Goal: Navigation & Orientation: Find specific page/section

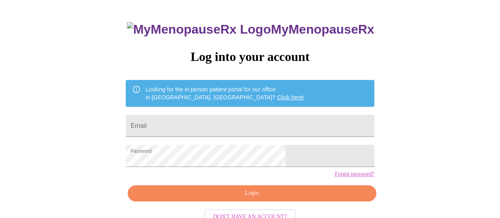
scroll to position [60, 0]
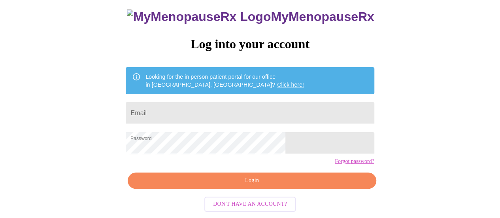
click at [265, 181] on span "Login" at bounding box center [252, 181] width 230 height 10
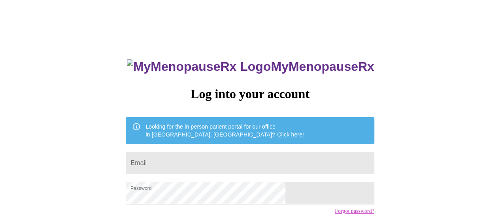
scroll to position [60, 0]
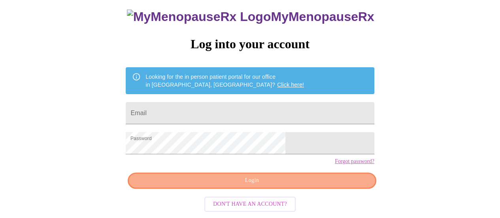
click at [300, 181] on span "Login" at bounding box center [252, 181] width 230 height 10
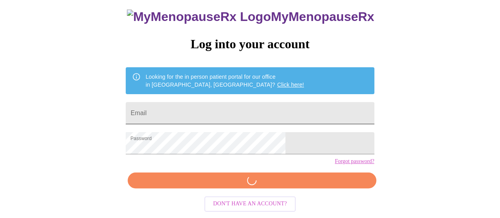
click at [203, 102] on input "Email" at bounding box center [250, 113] width 248 height 22
type input "[EMAIL_ADDRESS][DOMAIN_NAME]"
click at [274, 186] on div "MyMenopauseRx Log into your account Looking for the in person patient portal fo…" at bounding box center [250, 106] width 264 height 218
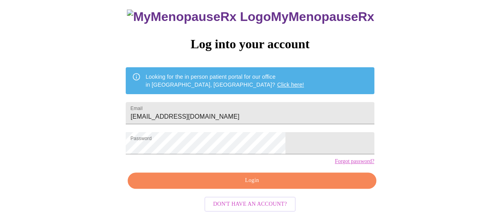
click at [308, 182] on span "Login" at bounding box center [252, 181] width 230 height 10
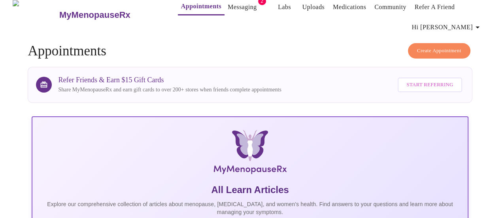
scroll to position [6, 0]
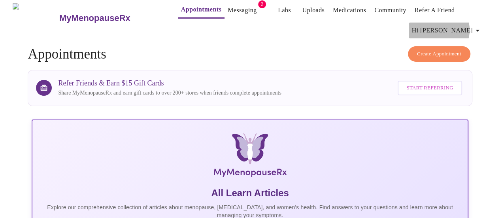
click at [479, 30] on icon "button" at bounding box center [478, 31] width 4 height 2
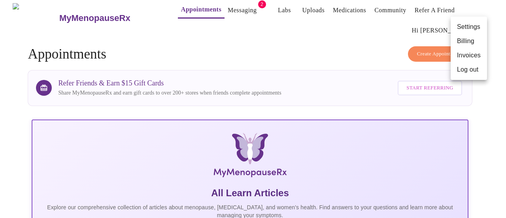
click at [384, 33] on div at bounding box center [253, 109] width 506 height 218
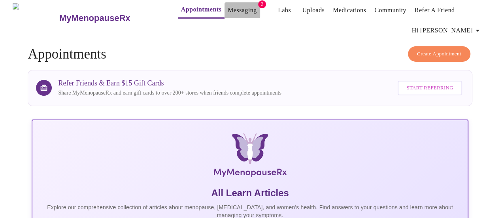
click at [228, 9] on link "Messaging" at bounding box center [242, 10] width 29 height 11
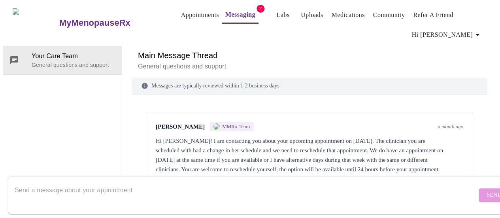
click at [183, 136] on div "Hi [PERSON_NAME]! I am contacting you about your upcoming appointment on [DATE]…" at bounding box center [310, 164] width 308 height 57
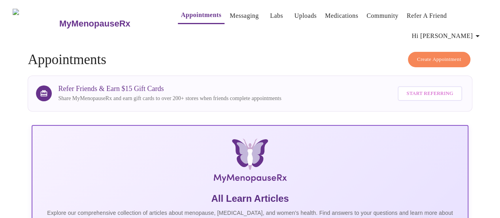
click at [270, 17] on link "Labs" at bounding box center [276, 15] width 13 height 11
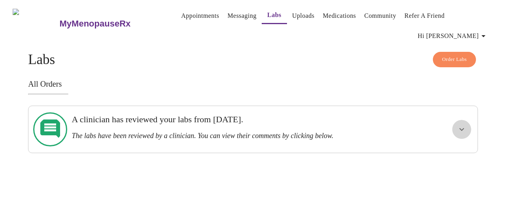
click at [459, 120] on button "show more" at bounding box center [461, 129] width 19 height 19
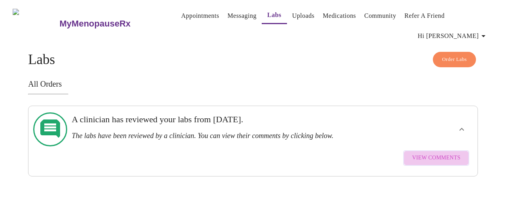
click at [443, 153] on span "View Comments" at bounding box center [436, 158] width 48 height 10
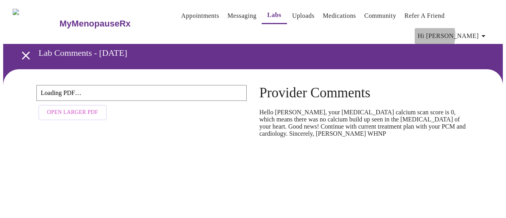
click at [464, 30] on span "Hi [PERSON_NAME]" at bounding box center [453, 35] width 70 height 11
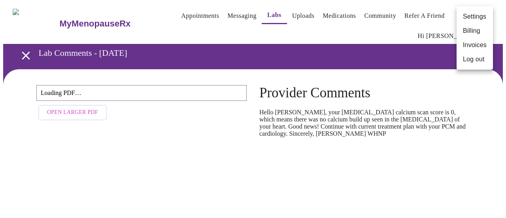
click at [397, 68] on div at bounding box center [253, 109] width 506 height 218
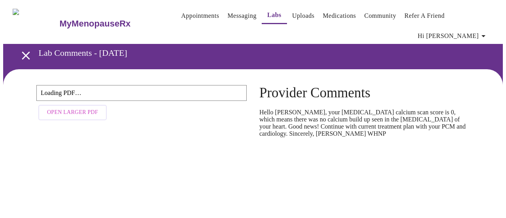
click at [195, 20] on link "Appointments" at bounding box center [200, 15] width 38 height 11
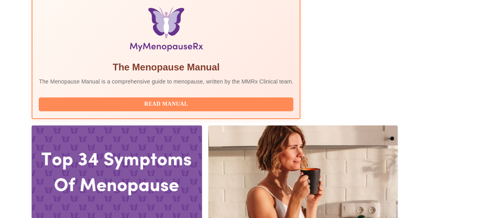
scroll to position [264, 0]
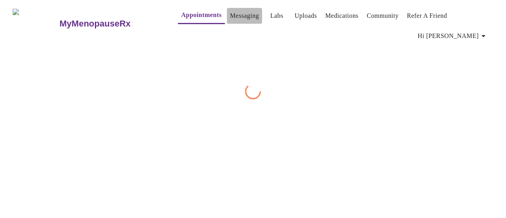
click at [230, 18] on link "Messaging" at bounding box center [244, 15] width 29 height 11
